Goal: Information Seeking & Learning: Stay updated

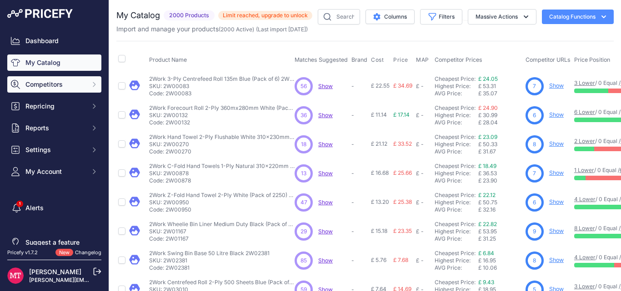
click at [55, 84] on span "Competitors" at bounding box center [55, 84] width 60 height 9
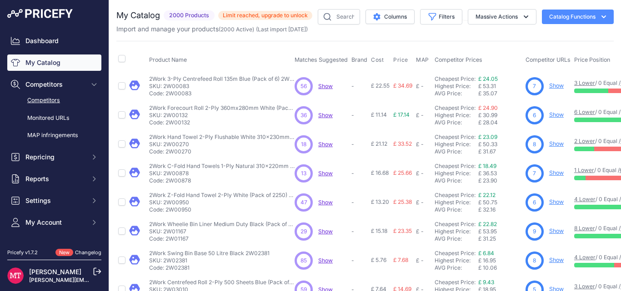
click at [55, 104] on link "Competitors" at bounding box center [54, 101] width 94 height 16
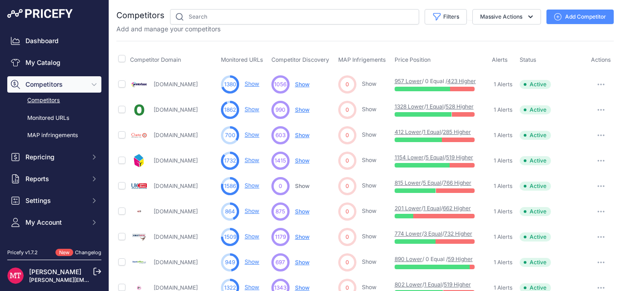
click at [251, 82] on link "Show" at bounding box center [252, 83] width 15 height 7
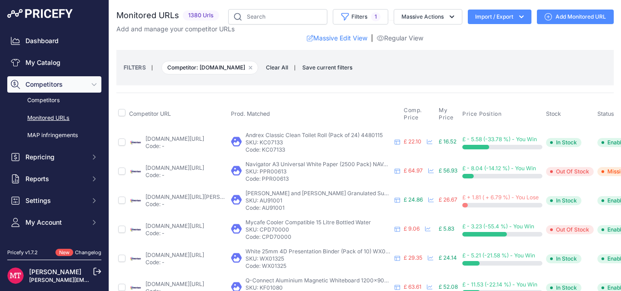
scroll to position [71, 0]
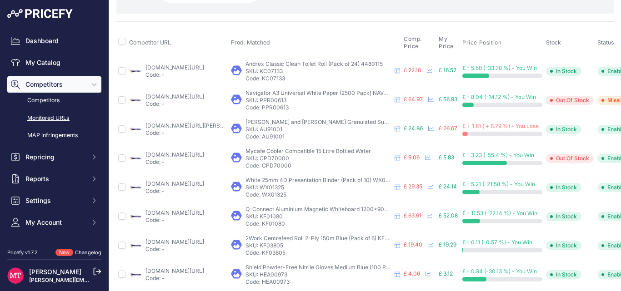
click at [198, 96] on link "printerbase.co.uk/navigator-a3-universal-white-paper-2500-pack-nava380.html?pri…" at bounding box center [174, 96] width 59 height 7
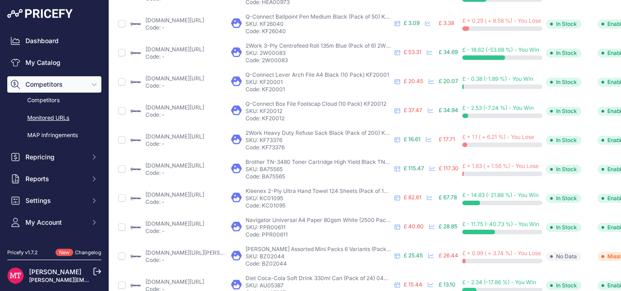
click at [195, 166] on link "printerbase.co.uk/brother-tn3480-toner.html?prirule_jdsnikfkfjsd=9413" at bounding box center [174, 165] width 59 height 7
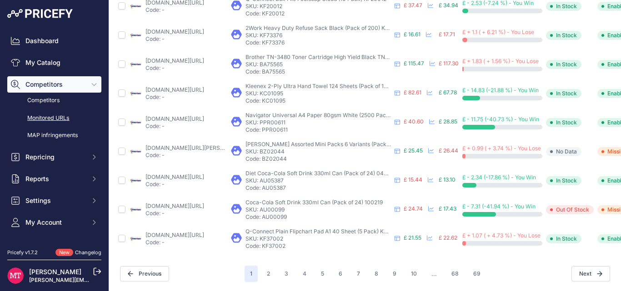
click at [201, 203] on link "printerbase.co.uk/coca-cola-soft-drink-330ml-can-24-pack-402002.html?prirule_jd…" at bounding box center [174, 206] width 59 height 7
click at [261, 266] on button "2" at bounding box center [268, 274] width 14 height 16
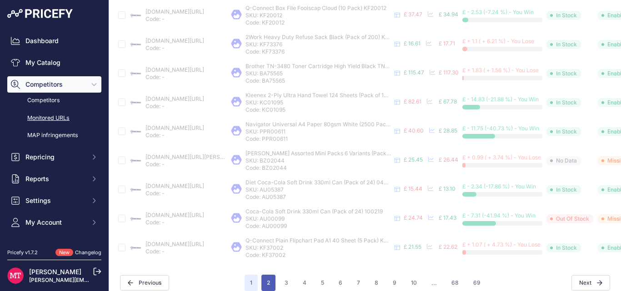
scroll to position [479, 0]
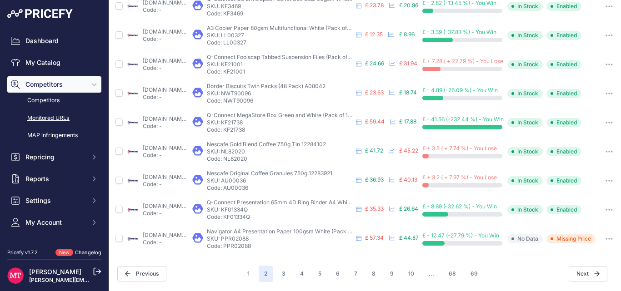
scroll to position [463, 0]
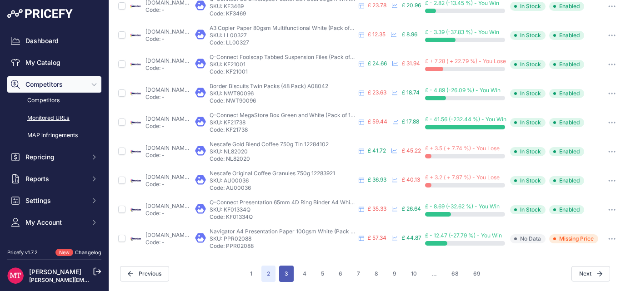
click at [289, 266] on button "3" at bounding box center [286, 274] width 15 height 16
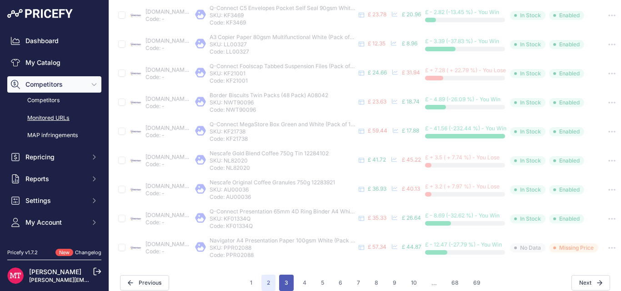
scroll to position [479, 0]
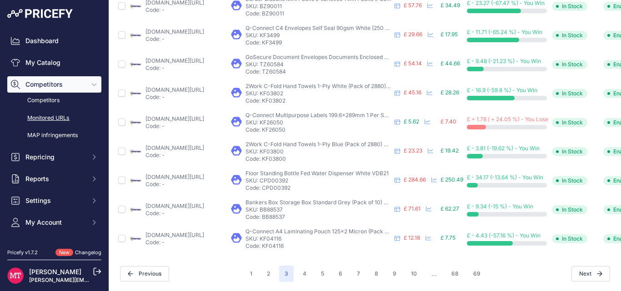
scroll to position [463, 0]
click at [204, 174] on link "printerbase.co.uk/white-floor-standing-water-dispenser-vdb21.html?prirule_jdsni…" at bounding box center [174, 177] width 59 height 7
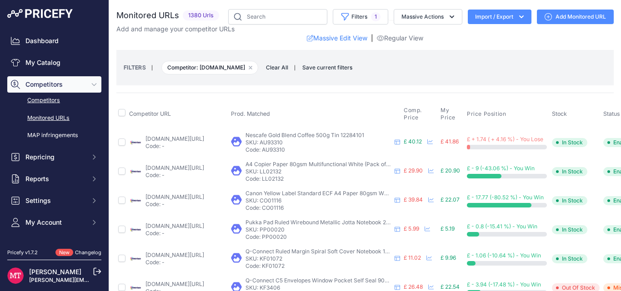
click at [62, 98] on link "Competitors" at bounding box center [54, 101] width 94 height 16
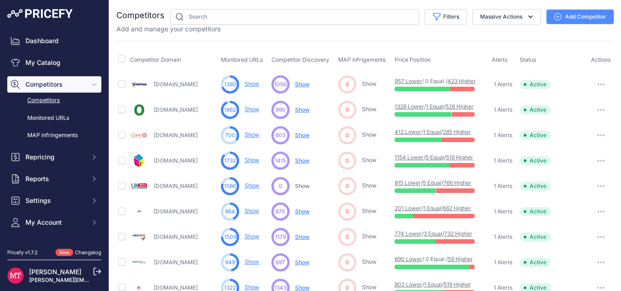
scroll to position [75, 0]
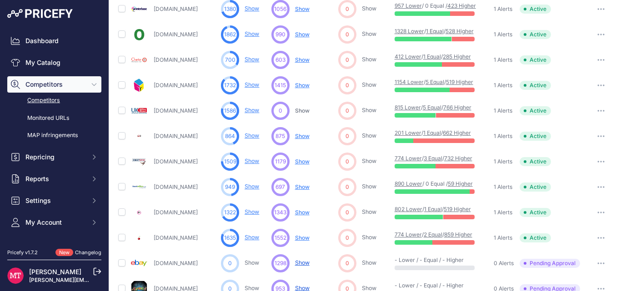
click at [304, 214] on span "Show" at bounding box center [302, 212] width 15 height 7
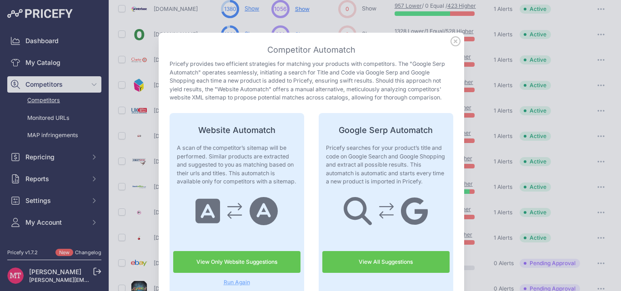
scroll to position [50, 0]
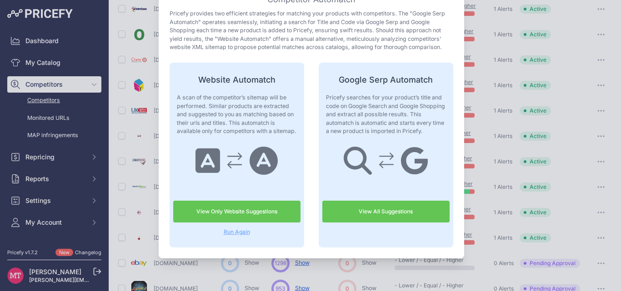
click at [385, 217] on link "View All Suggestions" at bounding box center [385, 212] width 127 height 22
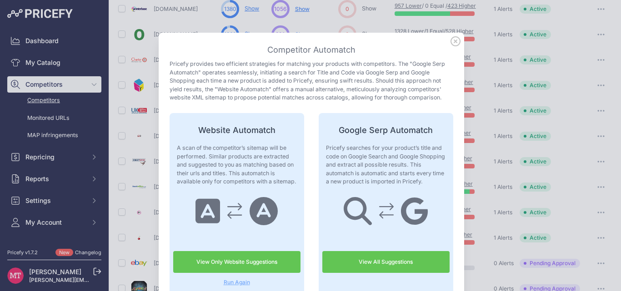
click at [455, 43] on icon at bounding box center [456, 41] width 10 height 10
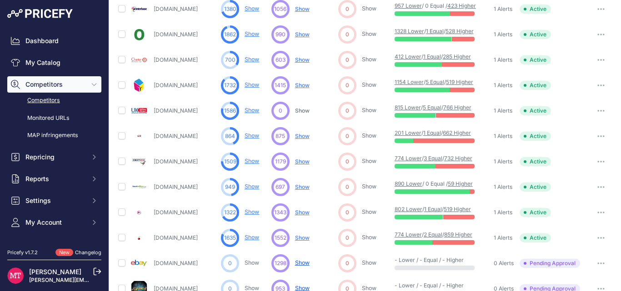
click at [246, 212] on link "Show" at bounding box center [252, 212] width 15 height 7
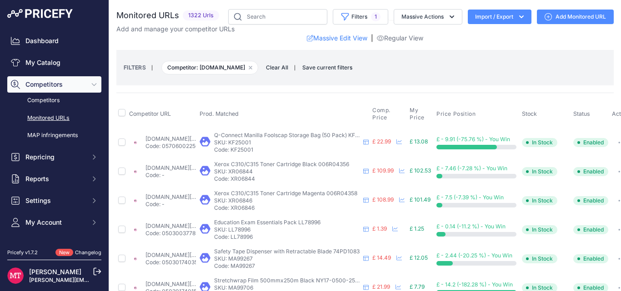
click at [184, 195] on link "paperstone.co.uk/ink-cartridges-and-toners/xerox/xerox-c310c315-toner-cartridge…" at bounding box center [174, 197] width 59 height 7
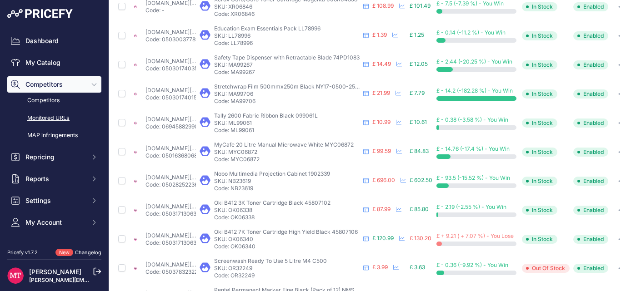
click at [170, 176] on link "paperstone.co.uk/meeting-presentation/projection/screens-accessories/nobo-multi…" at bounding box center [174, 177] width 59 height 7
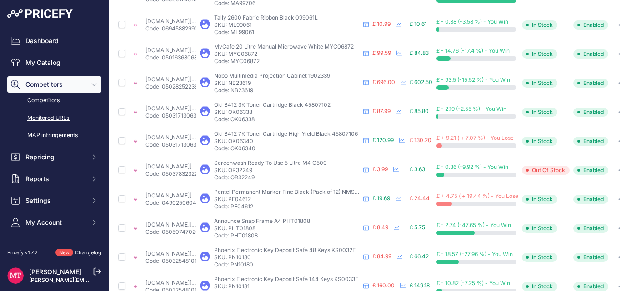
click at [172, 253] on link "[DOMAIN_NAME][URL]" at bounding box center [174, 253] width 59 height 7
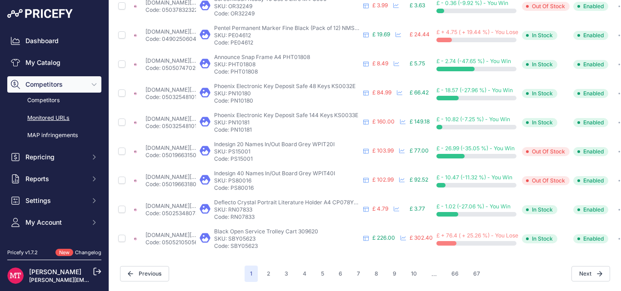
click at [179, 232] on link "paperstone.co.uk/mailroom-warehouse/trolleys-trucks/tray-trolleys/black-open-se…" at bounding box center [174, 235] width 59 height 7
click at [351, 266] on button "7" at bounding box center [358, 274] width 14 height 16
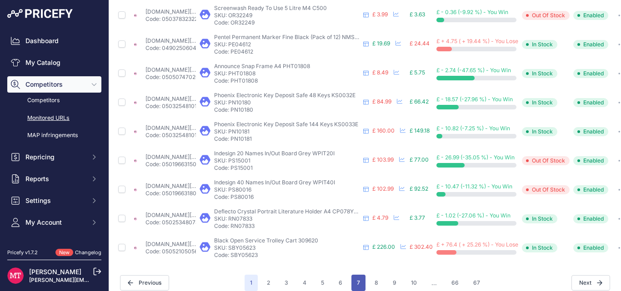
scroll to position [479, 0]
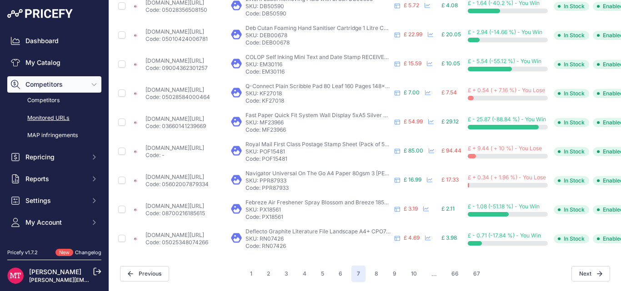
scroll to position [463, 0]
click at [278, 235] on p "SKU: RN07426" at bounding box center [317, 238] width 145 height 7
click at [199, 239] on p "Code: 05025348074266" at bounding box center [176, 242] width 63 height 7
click at [195, 232] on link "paperstone.co.uk/meeting-presentation/sign-literature-holders/leaflet-holders/d…" at bounding box center [174, 235] width 59 height 7
click at [393, 266] on button "9" at bounding box center [394, 274] width 15 height 16
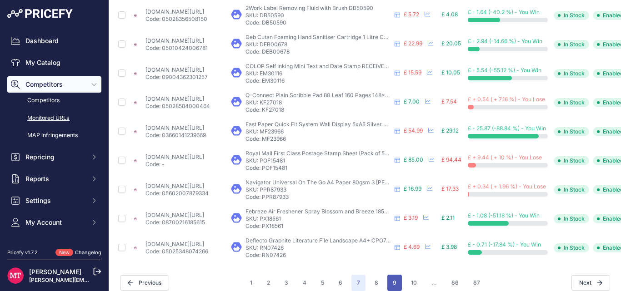
scroll to position [479, 0]
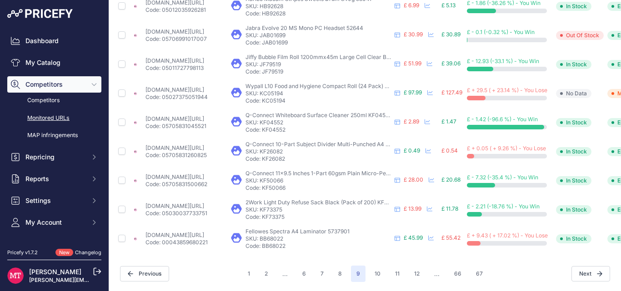
scroll to position [463, 0]
click at [164, 174] on link "paperstone.co.uk/paper/listing-paper-computer/q-connect-computer-listing-paper-…" at bounding box center [174, 177] width 59 height 7
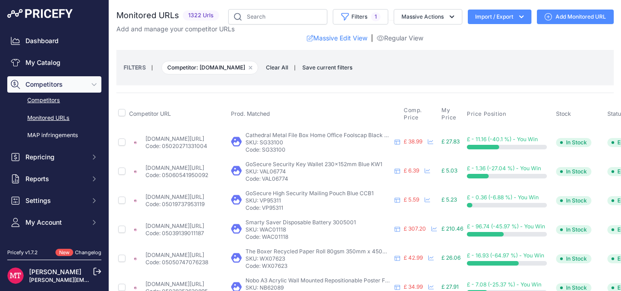
click at [41, 101] on link "Competitors" at bounding box center [54, 101] width 94 height 16
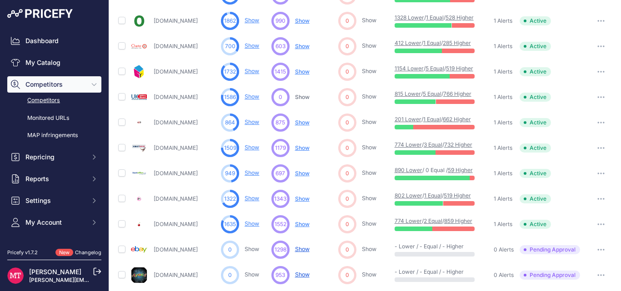
scroll to position [90, 0]
click at [248, 198] on link "Show" at bounding box center [252, 198] width 15 height 7
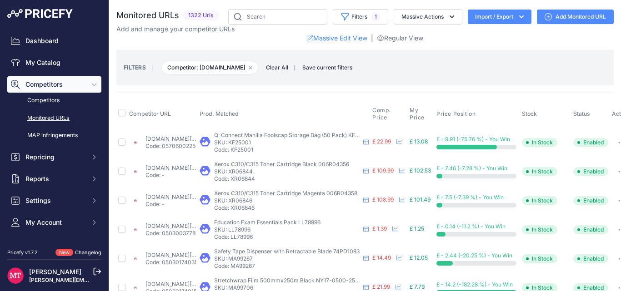
click at [42, 121] on link "Monitored URLs" at bounding box center [54, 118] width 94 height 16
